Goal: Task Accomplishment & Management: Manage account settings

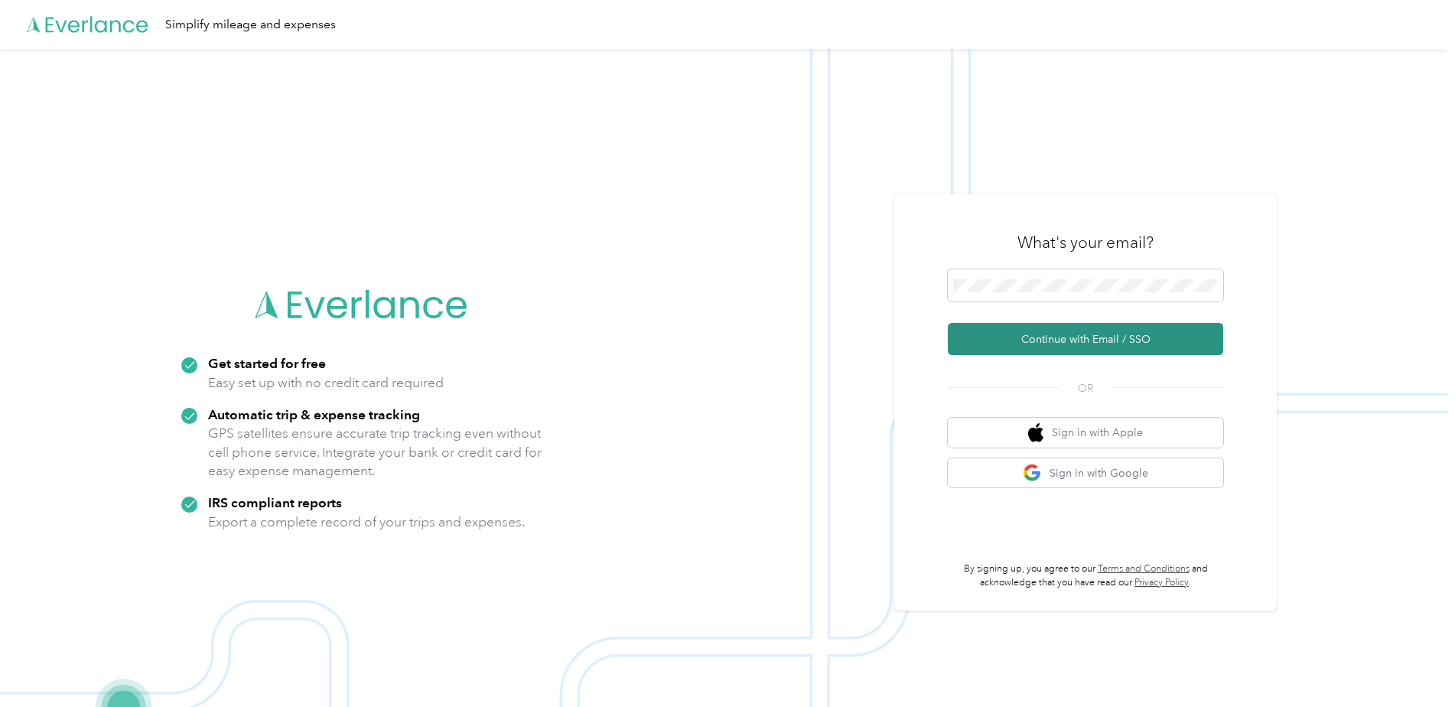
click at [1120, 333] on button "Continue with Email / SSO" at bounding box center [1085, 339] width 275 height 32
click at [1048, 347] on button "Continue with Email / SSO" at bounding box center [1085, 339] width 275 height 32
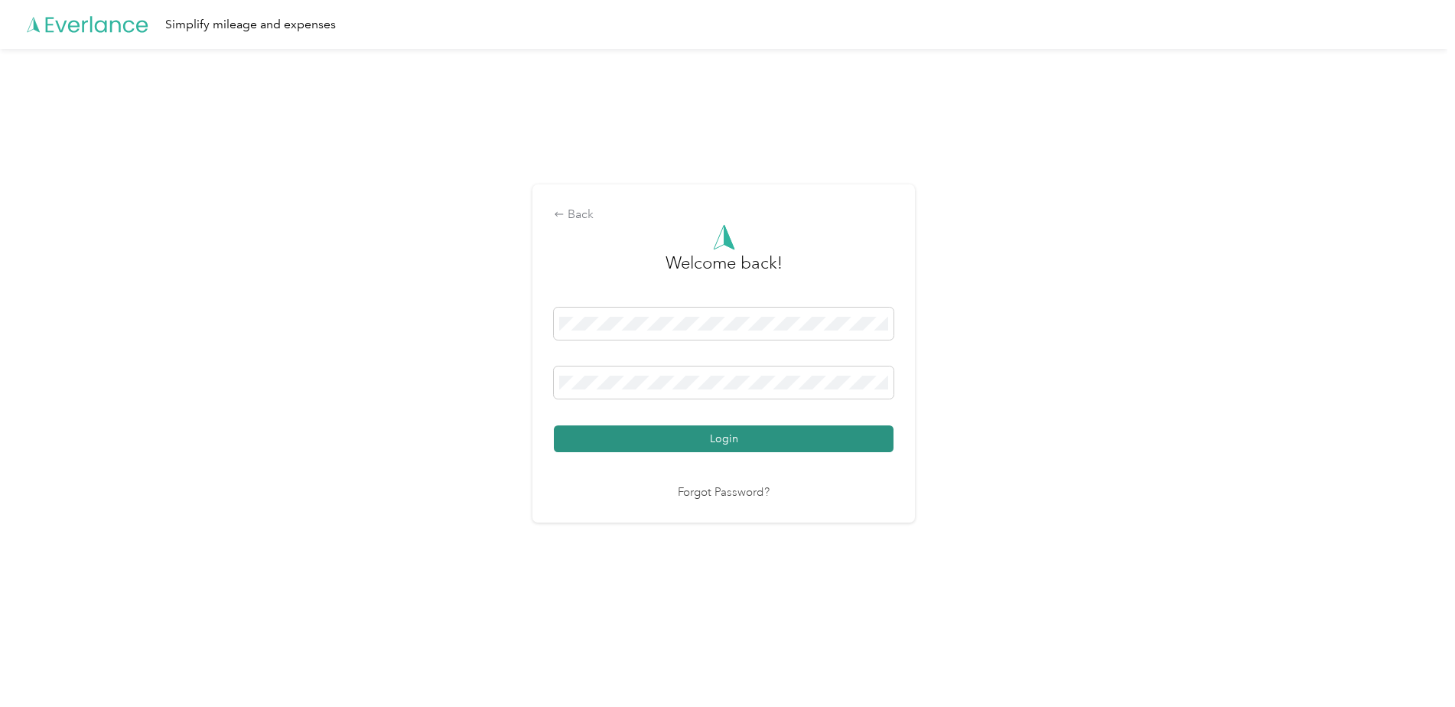
click at [672, 443] on button "Login" at bounding box center [724, 438] width 340 height 27
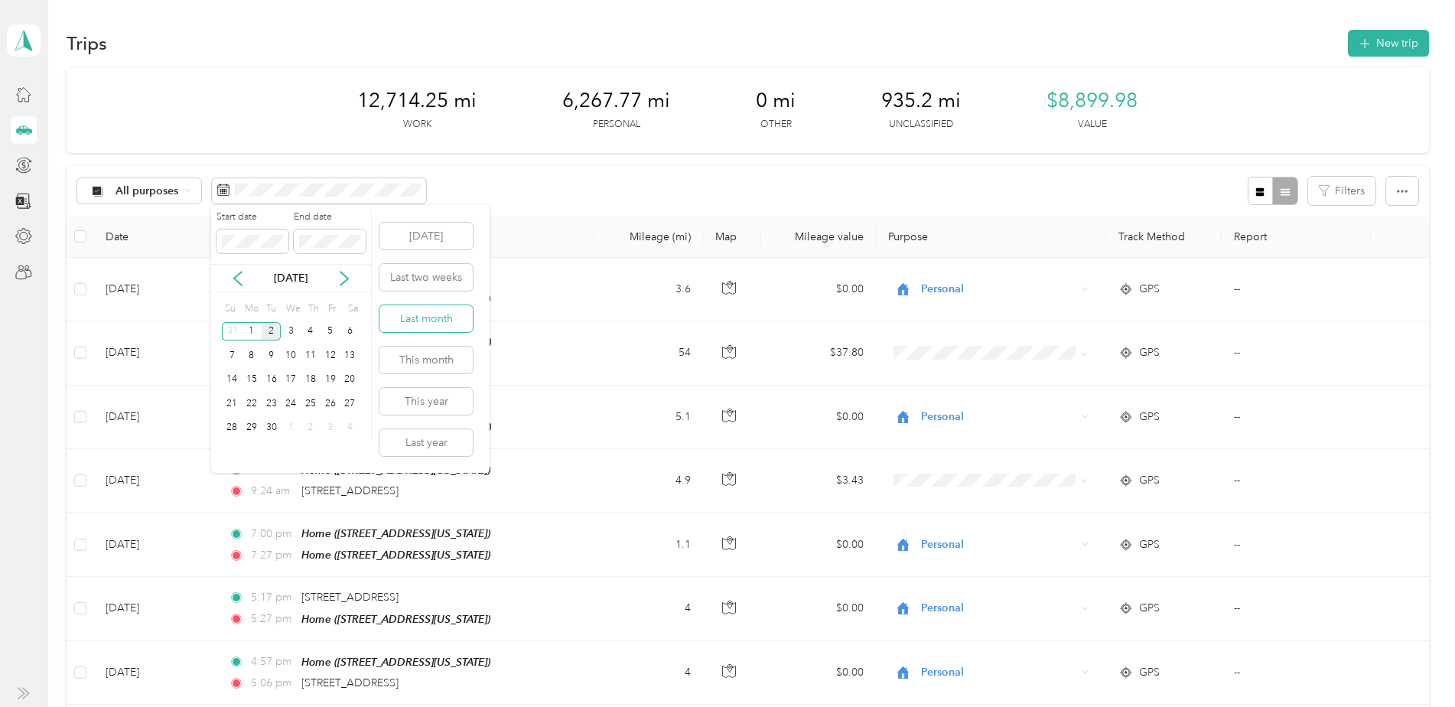
click at [416, 317] on button "Last month" at bounding box center [426, 318] width 93 height 27
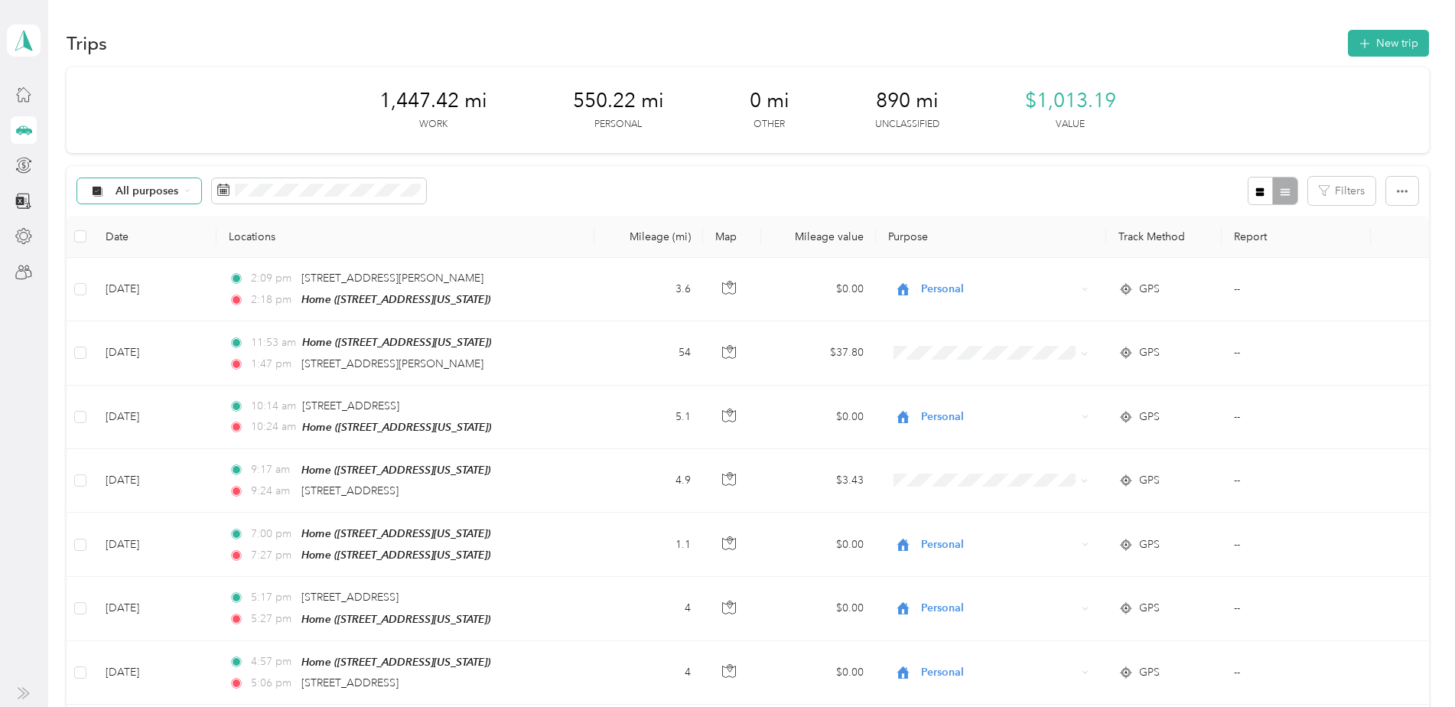
click at [174, 190] on span "All purposes" at bounding box center [148, 191] width 64 height 11
click at [142, 272] on span "Work" at bounding box center [170, 272] width 109 height 16
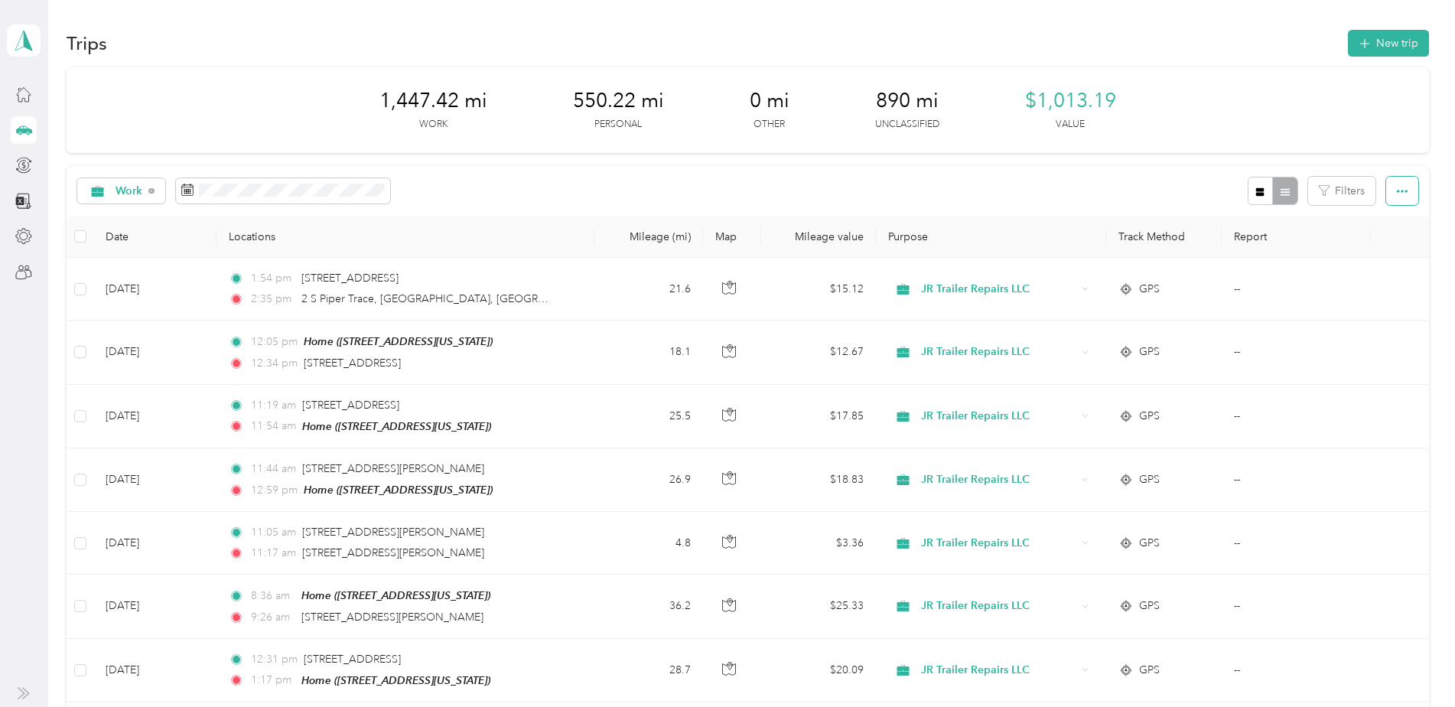
click at [1411, 192] on button "button" at bounding box center [1403, 191] width 32 height 28
click at [1395, 217] on span "Select all" at bounding box center [1382, 220] width 42 height 13
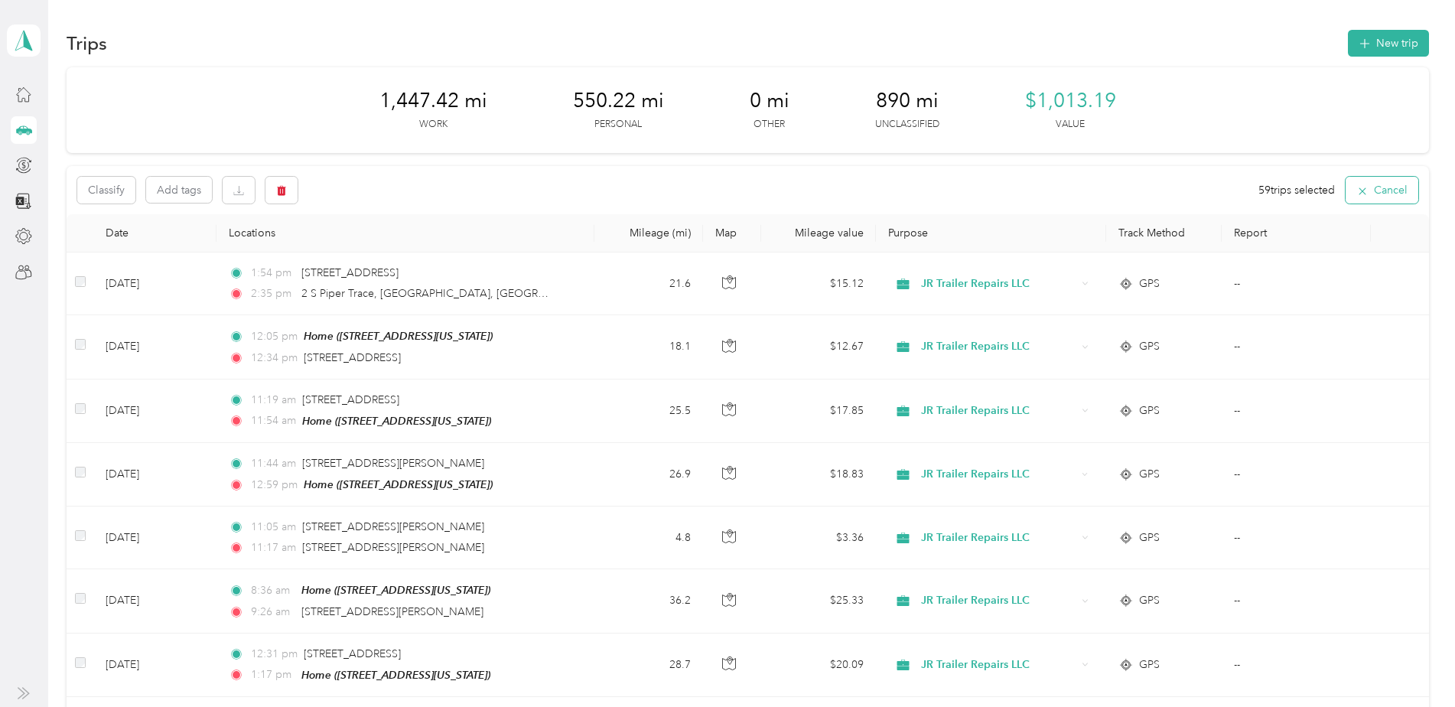
click at [1371, 189] on button "Cancel" at bounding box center [1382, 190] width 73 height 27
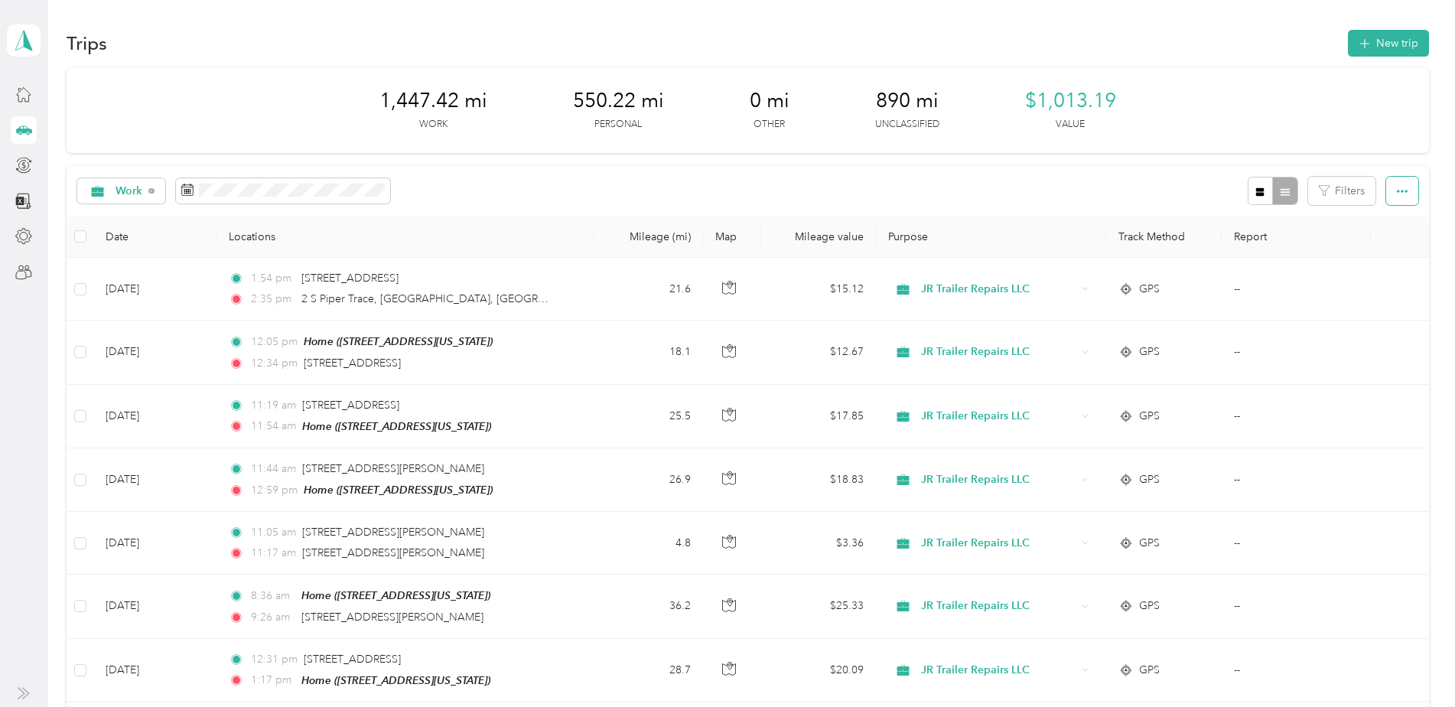
click at [1400, 194] on icon "button" at bounding box center [1402, 191] width 11 height 11
click at [1388, 217] on span "Select all" at bounding box center [1382, 220] width 42 height 13
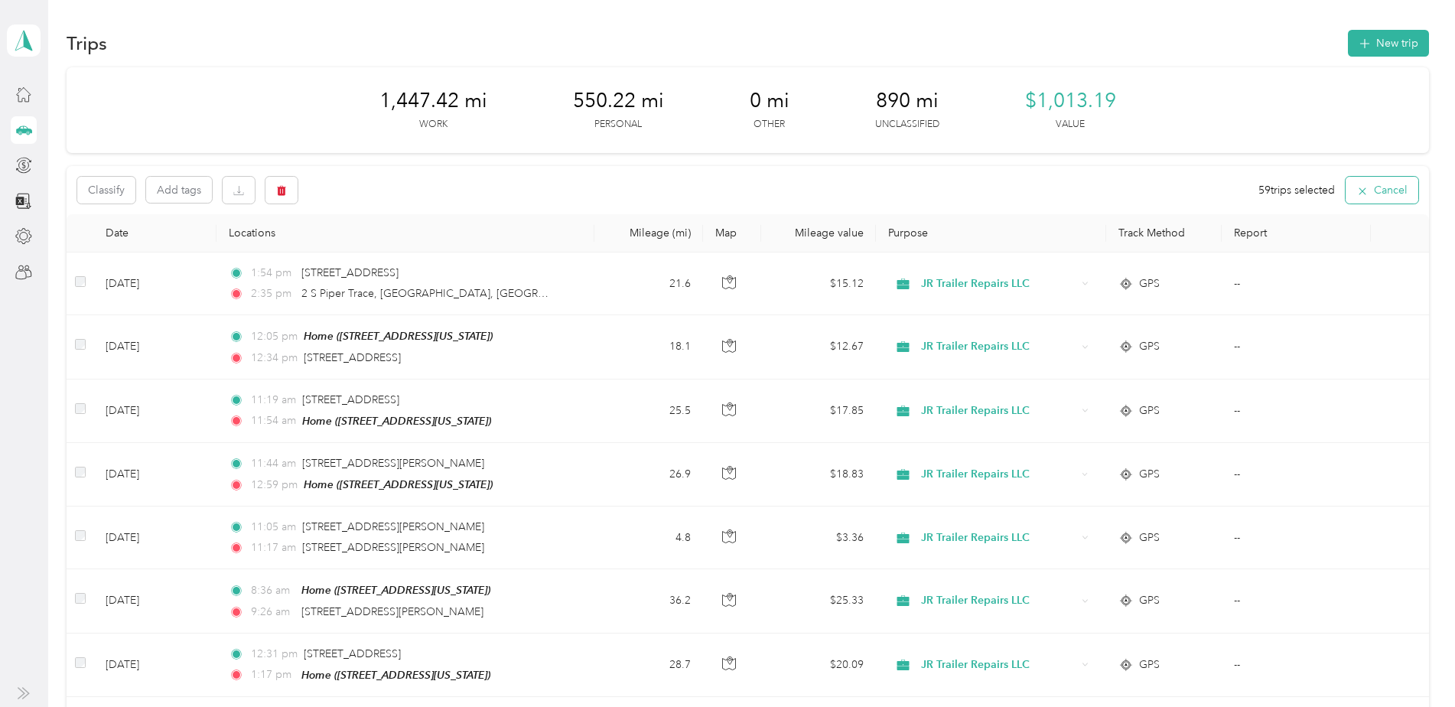
click at [1390, 197] on button "Cancel" at bounding box center [1382, 190] width 73 height 27
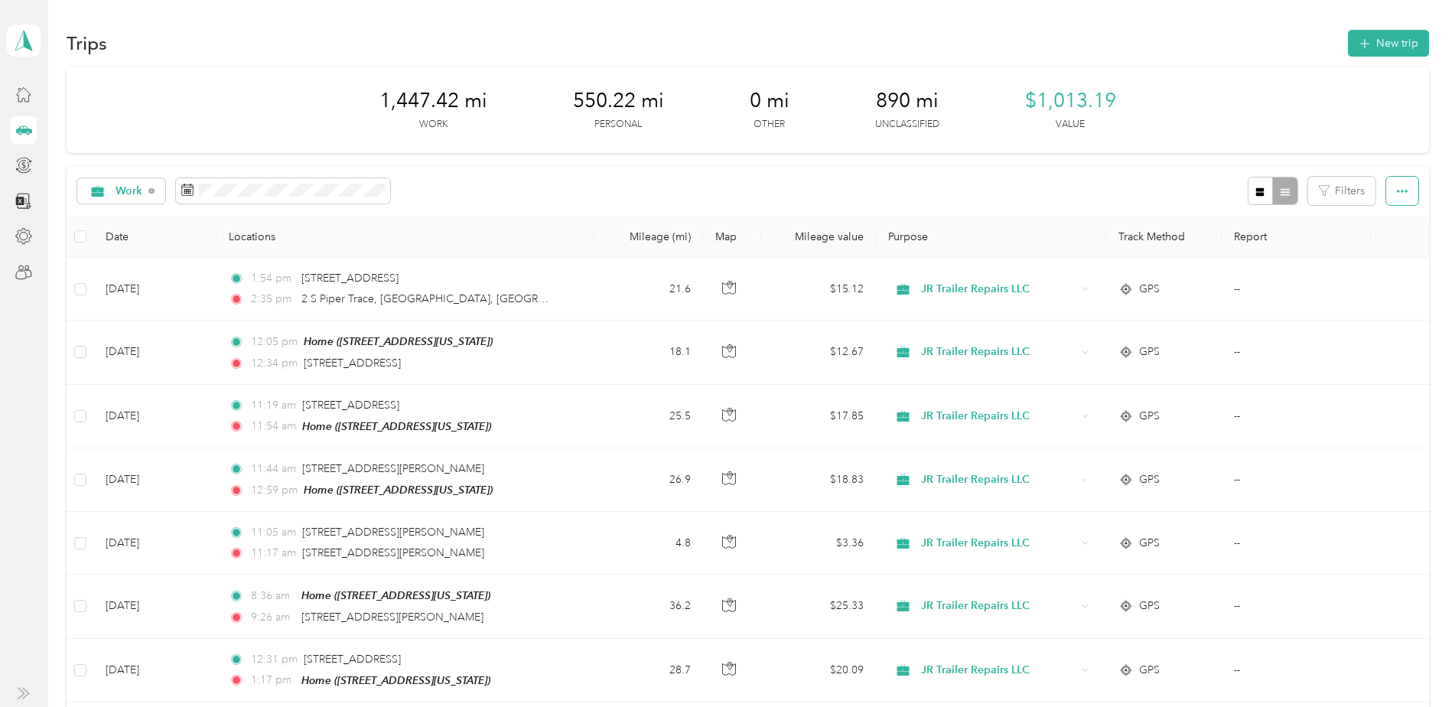
click at [1392, 196] on button "button" at bounding box center [1403, 191] width 32 height 28
click at [1376, 254] on div "Export" at bounding box center [1382, 247] width 42 height 16
click at [1370, 243] on span "Export" at bounding box center [1377, 246] width 32 height 13
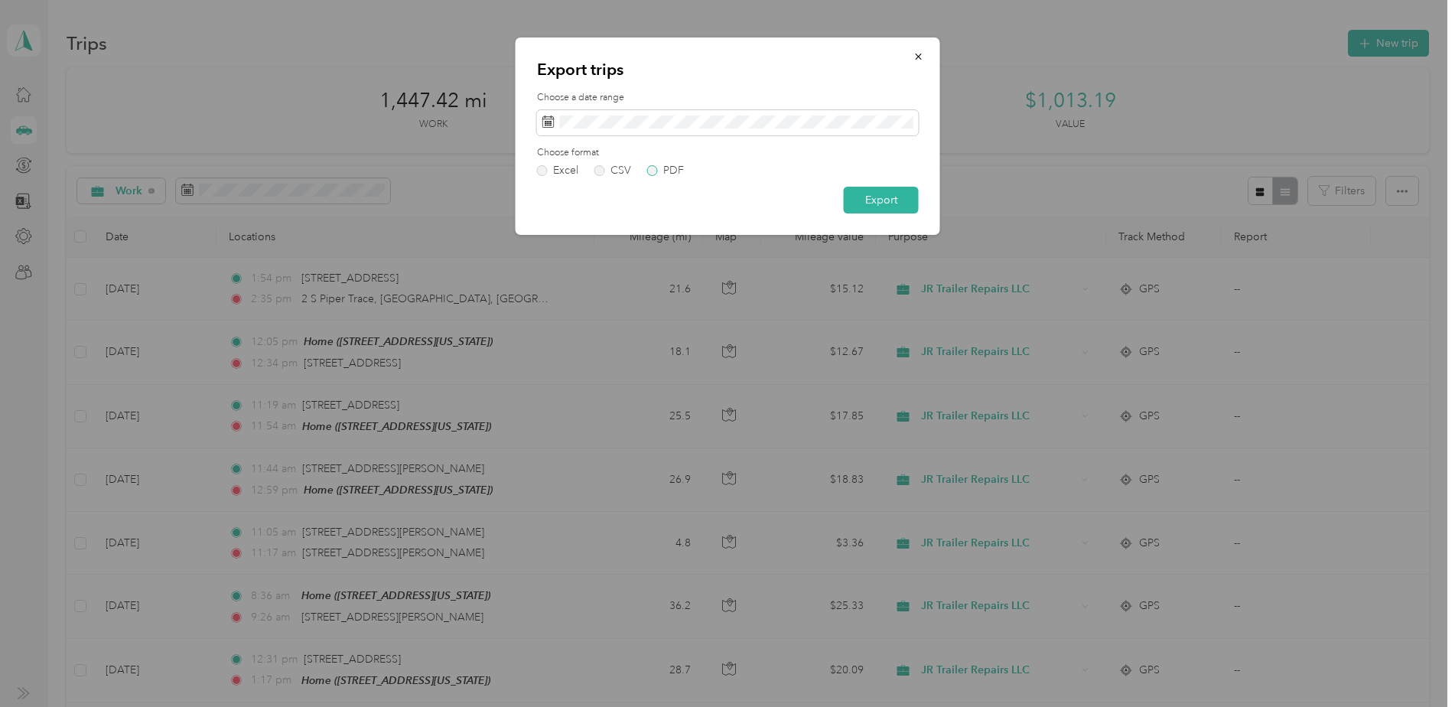
click at [651, 168] on label "PDF" at bounding box center [665, 170] width 37 height 11
click at [851, 201] on button "Export" at bounding box center [881, 200] width 75 height 27
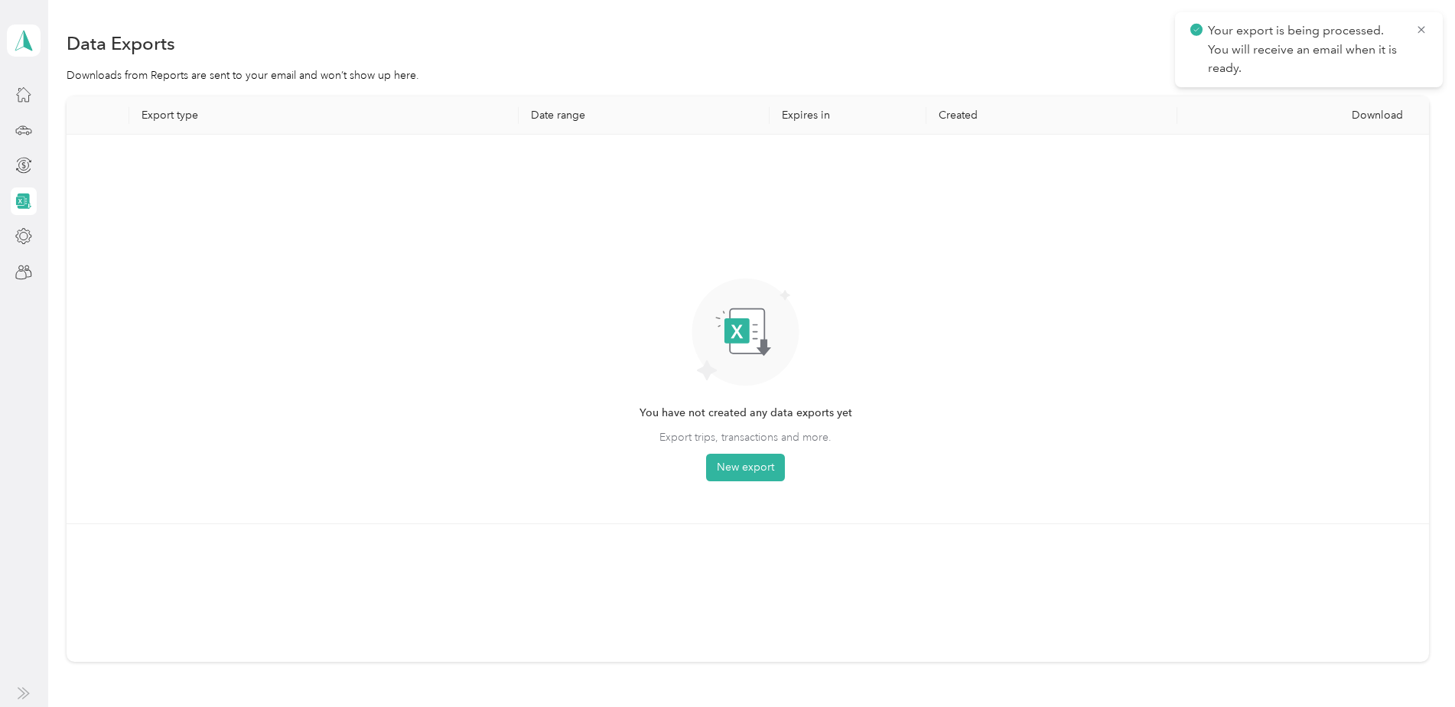
click at [1273, 63] on p "Your export is being processed. You will receive an email when it is ready." at bounding box center [1306, 49] width 196 height 57
click at [1376, 112] on div "Download" at bounding box center [1303, 115] width 227 height 13
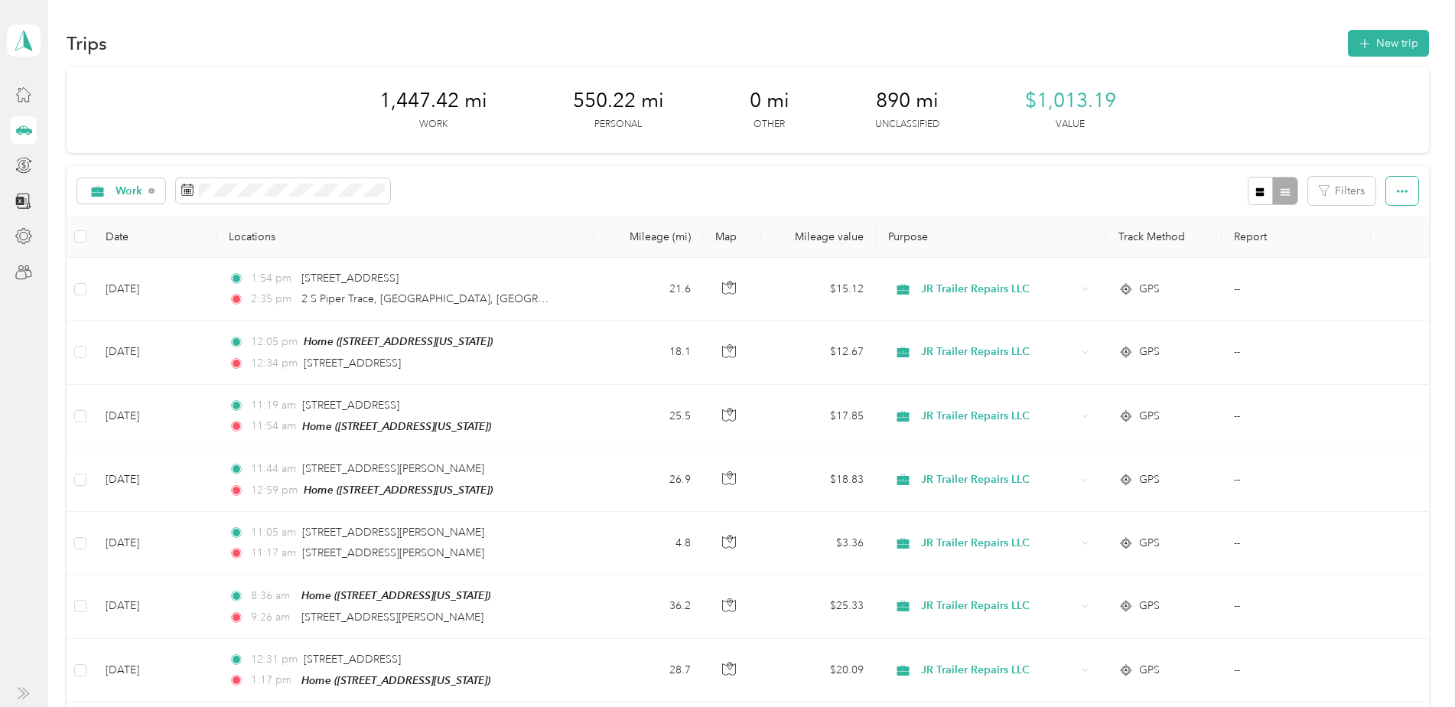
click at [1397, 191] on icon "button" at bounding box center [1402, 191] width 11 height 3
click at [1388, 189] on button "button" at bounding box center [1403, 191] width 32 height 28
click at [1387, 188] on button "button" at bounding box center [1403, 191] width 32 height 28
click at [1275, 196] on div at bounding box center [1273, 191] width 50 height 28
click at [1255, 187] on icon "button" at bounding box center [1260, 192] width 11 height 11
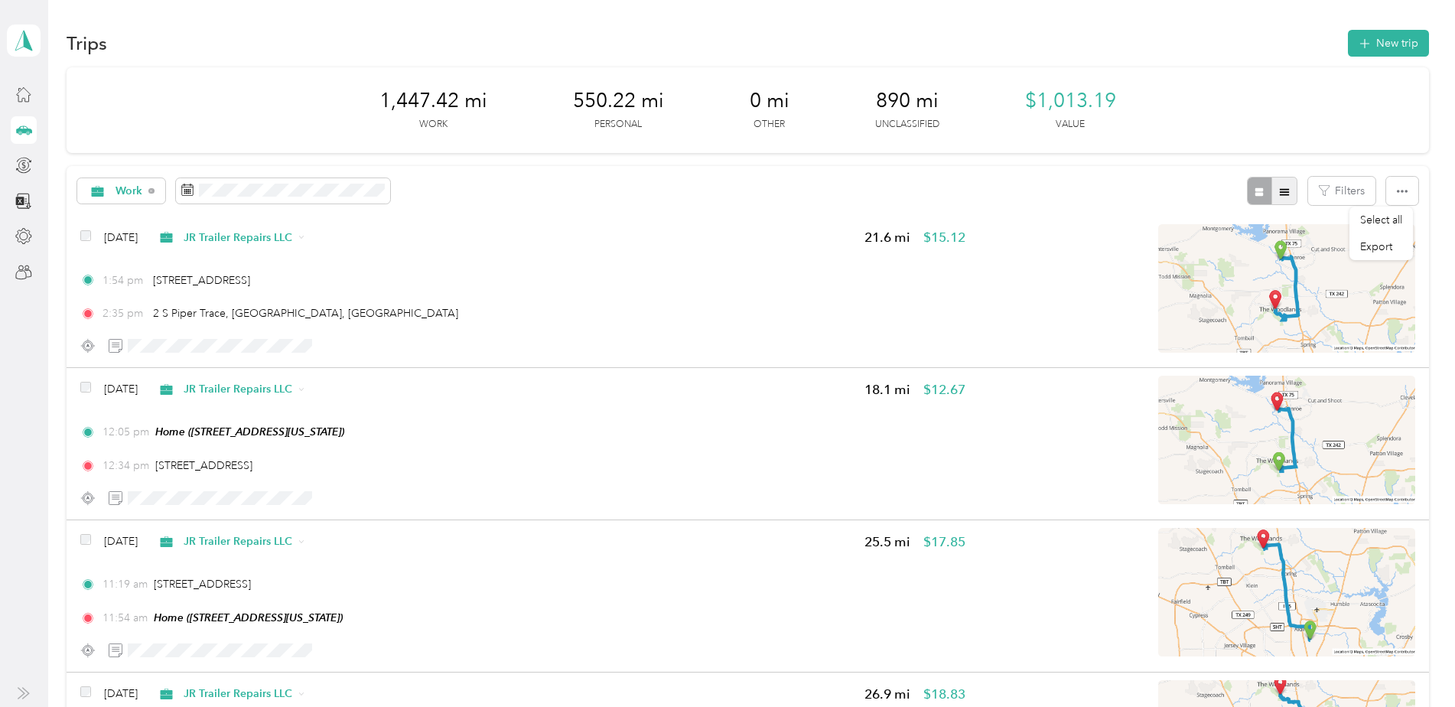
click at [1280, 187] on icon "button" at bounding box center [1284, 192] width 11 height 11
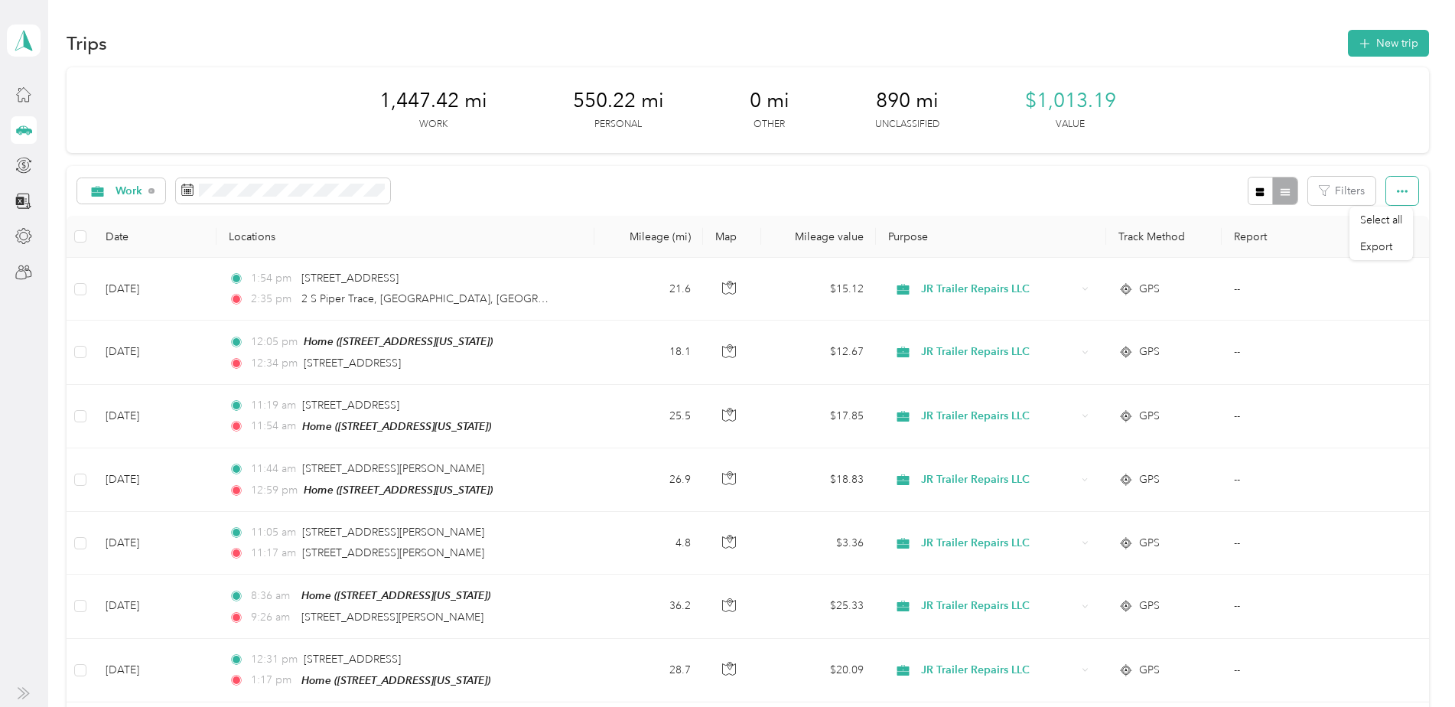
click at [1406, 187] on button "button" at bounding box center [1403, 191] width 32 height 28
click at [1397, 200] on button "button" at bounding box center [1403, 191] width 32 height 28
click at [1385, 221] on span "Select all" at bounding box center [1382, 220] width 42 height 13
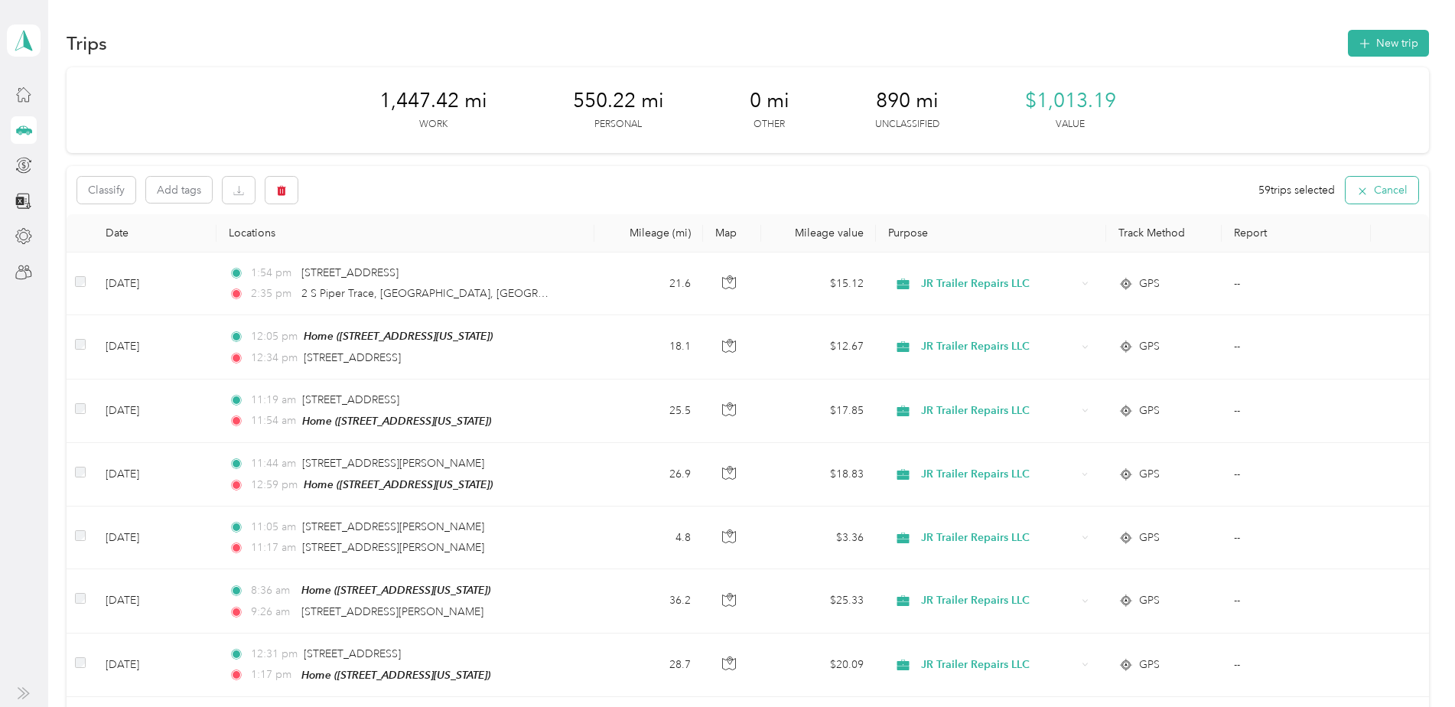
click at [1404, 187] on button "Cancel" at bounding box center [1382, 190] width 73 height 27
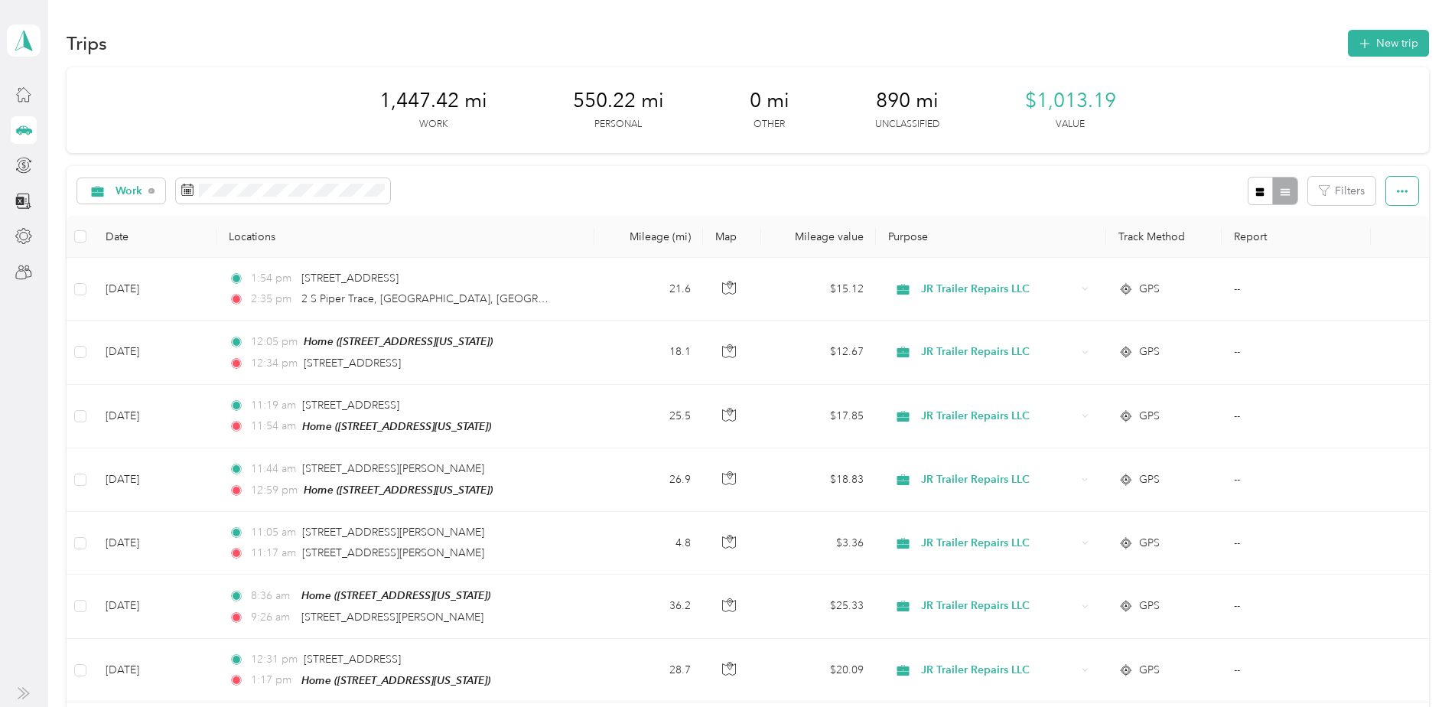
click at [1401, 191] on icon "button" at bounding box center [1402, 191] width 11 height 11
click at [1398, 247] on div "Export" at bounding box center [1382, 247] width 42 height 16
click at [1380, 246] on span "Export" at bounding box center [1377, 246] width 32 height 13
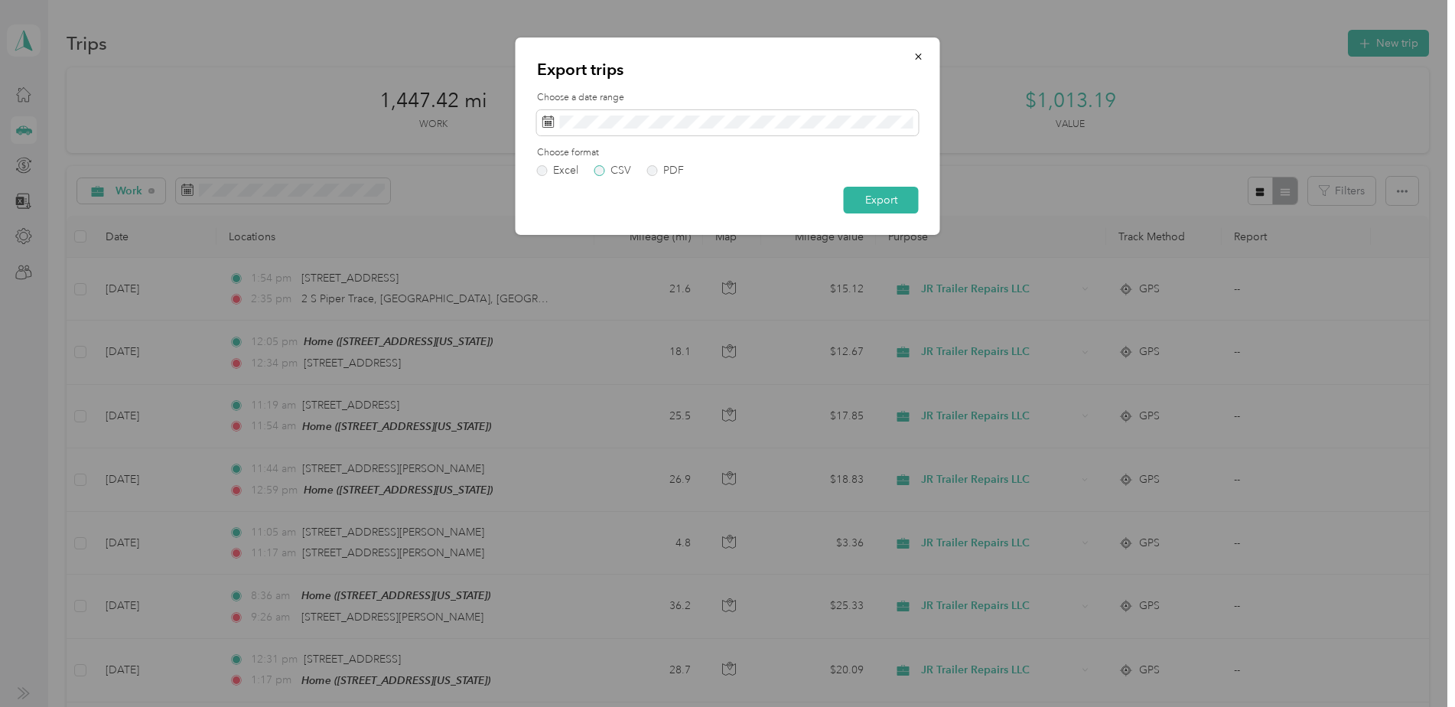
click at [602, 171] on label "CSV" at bounding box center [613, 170] width 37 height 11
click at [874, 198] on button "Export" at bounding box center [881, 200] width 75 height 27
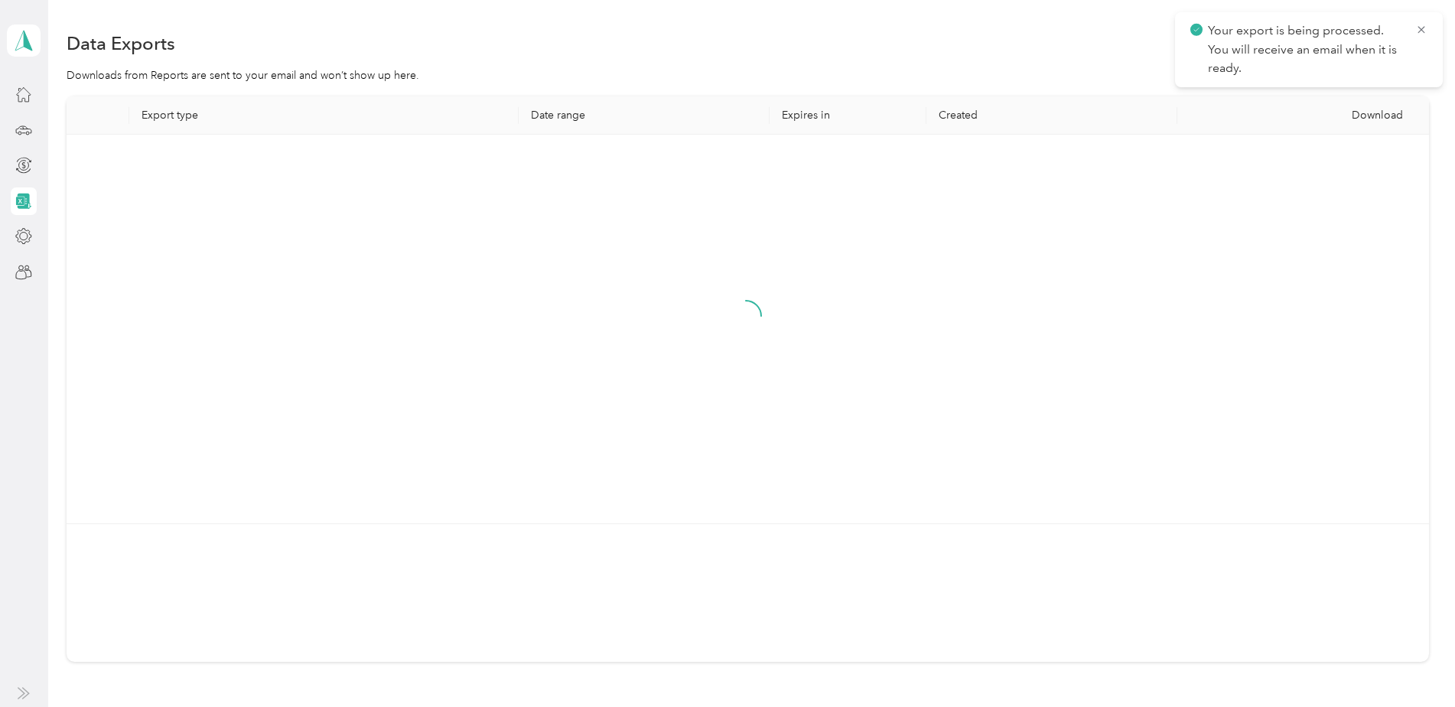
click at [1313, 70] on p "Your export is being processed. You will receive an email when it is ready." at bounding box center [1306, 49] width 196 height 57
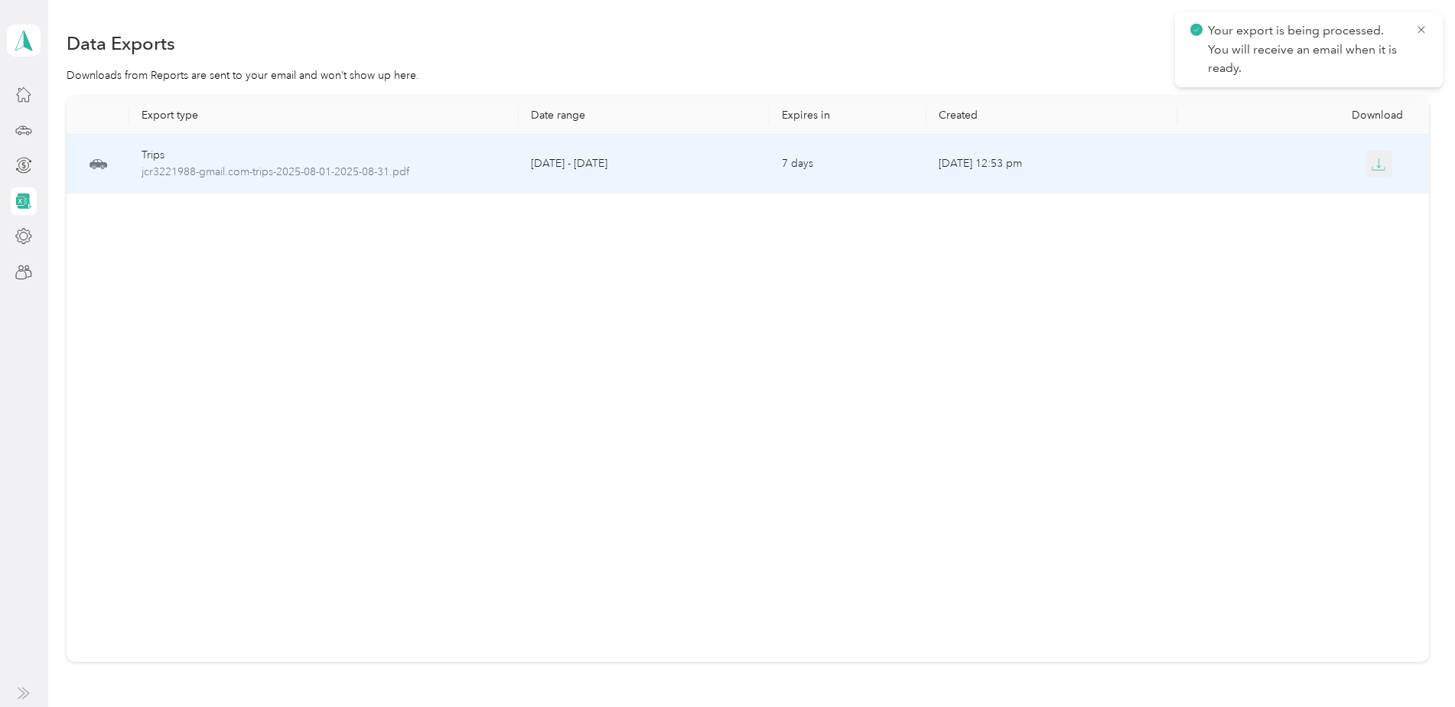
click at [1372, 159] on icon "button" at bounding box center [1379, 165] width 14 height 14
click at [1377, 168] on icon "button" at bounding box center [1379, 165] width 14 height 14
